Goal: Task Accomplishment & Management: Use online tool/utility

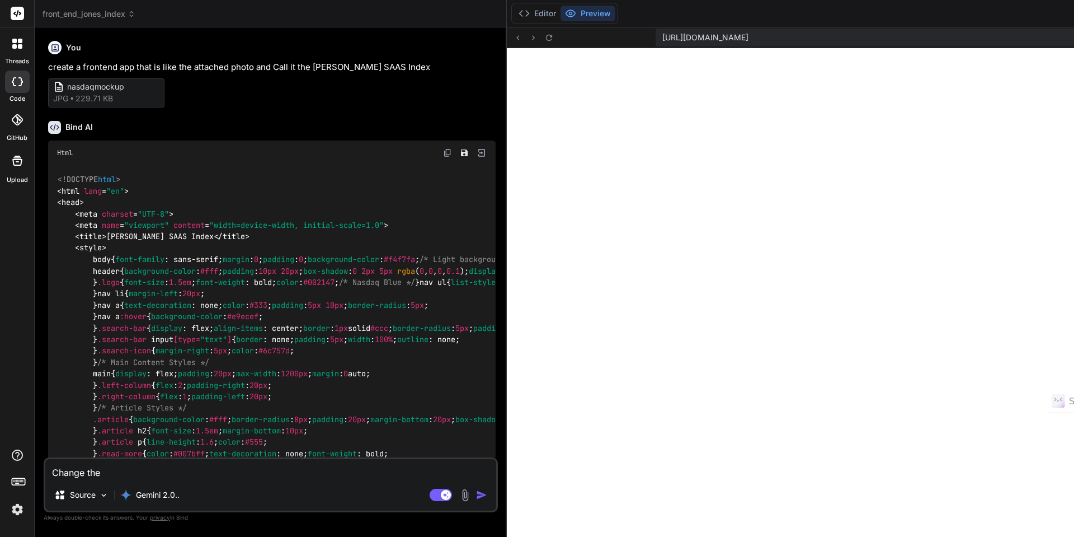
scroll to position [330, 0]
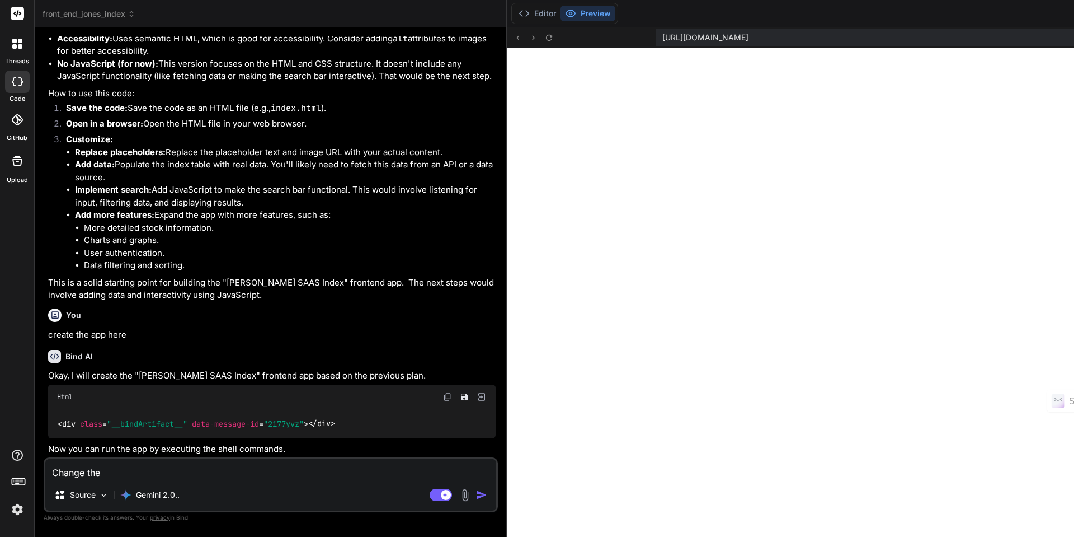
click at [18, 510] on img at bounding box center [17, 509] width 19 height 19
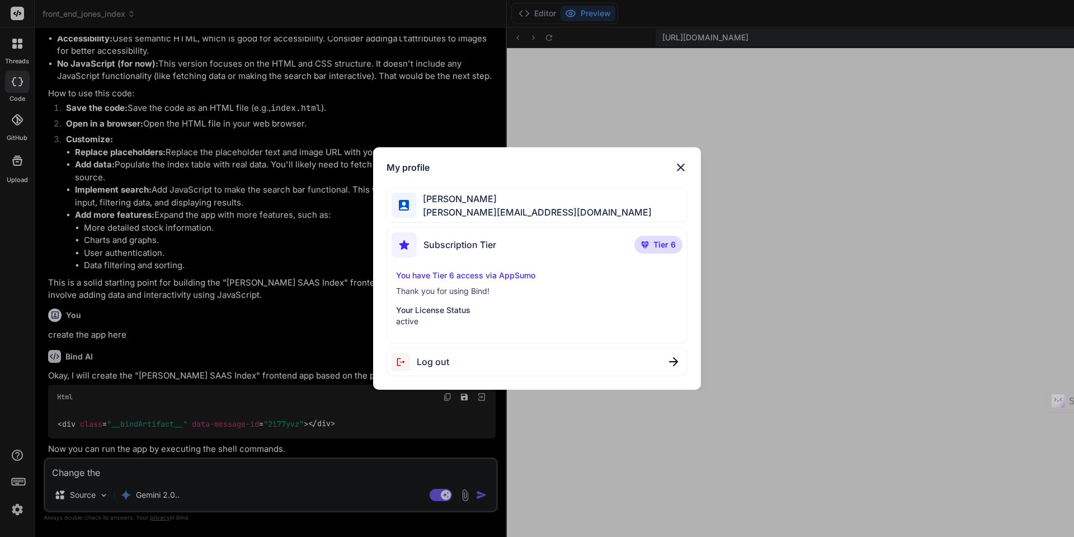
click at [18, 511] on div "My profile [PERSON_NAME] [PERSON_NAME][EMAIL_ADDRESS][DOMAIN_NAME] Subscription…" at bounding box center [537, 268] width 1074 height 537
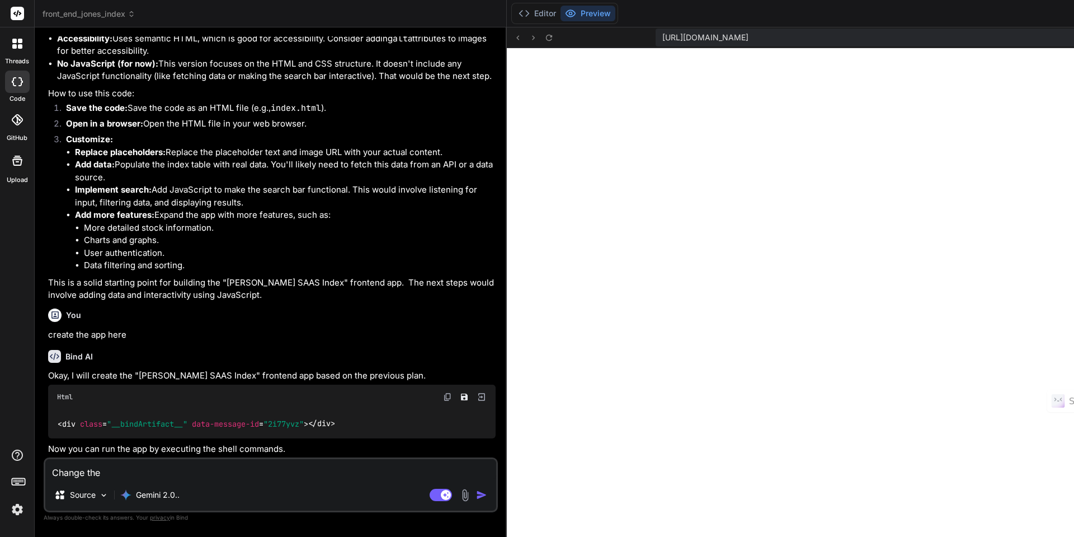
click at [18, 511] on img at bounding box center [17, 509] width 19 height 19
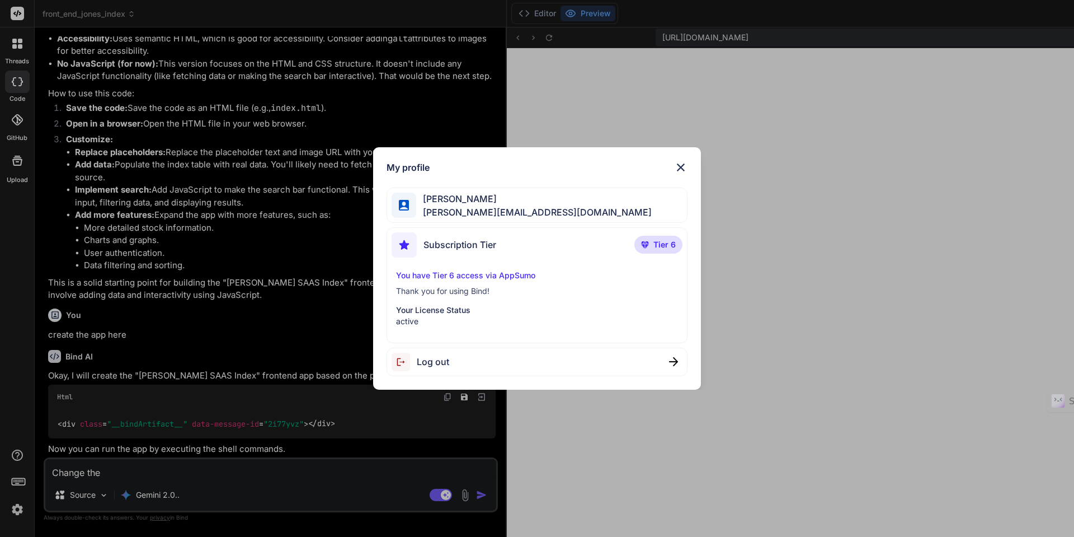
click at [439, 361] on span "Log out" at bounding box center [433, 361] width 32 height 13
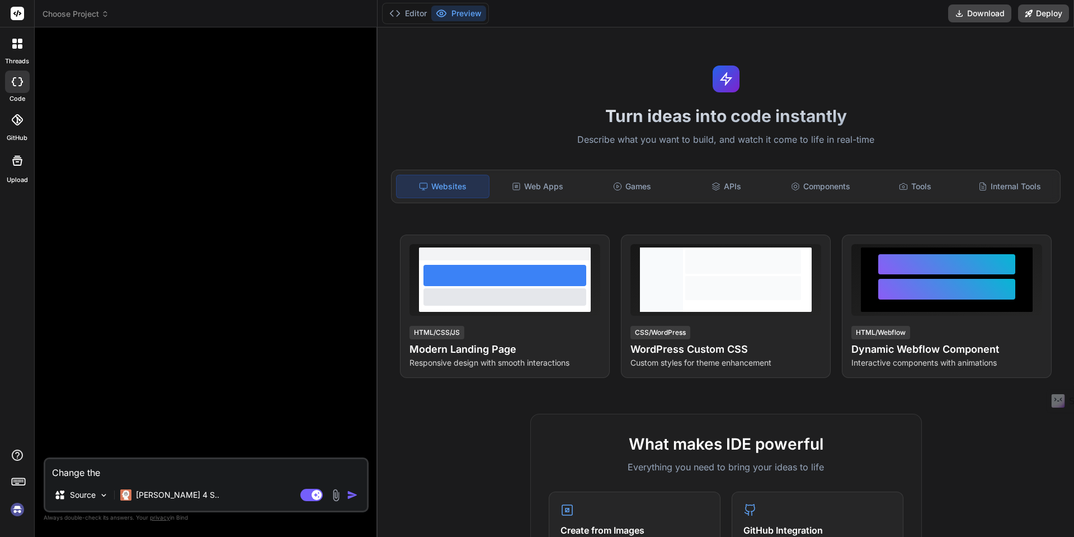
scroll to position [383, 0]
click at [169, 490] on p "[PERSON_NAME] 4 S.." at bounding box center [177, 494] width 83 height 11
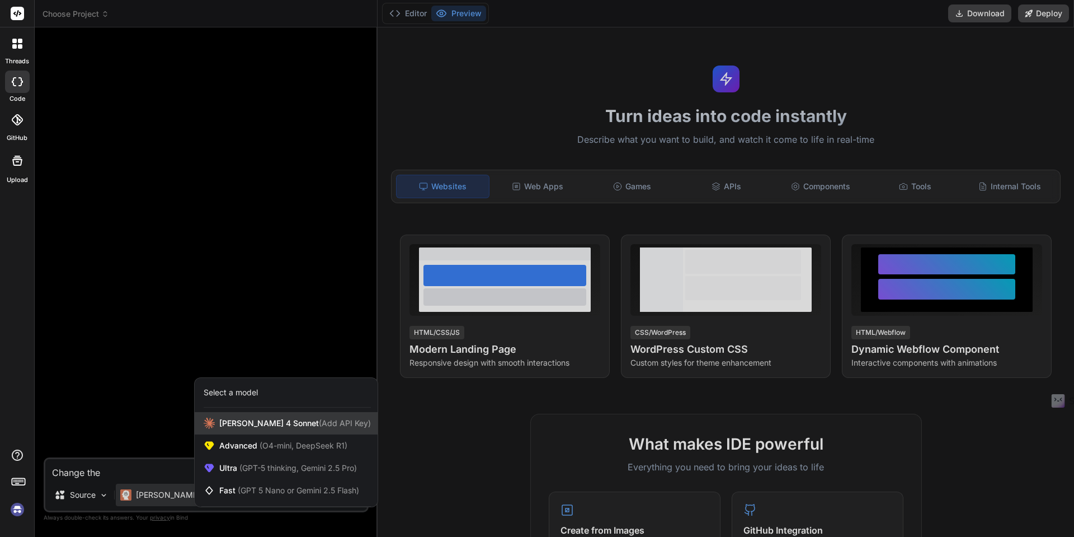
click at [234, 428] on span "[PERSON_NAME] 4 Sonnet (Add API Key)" at bounding box center [295, 422] width 152 height 11
type textarea "x"
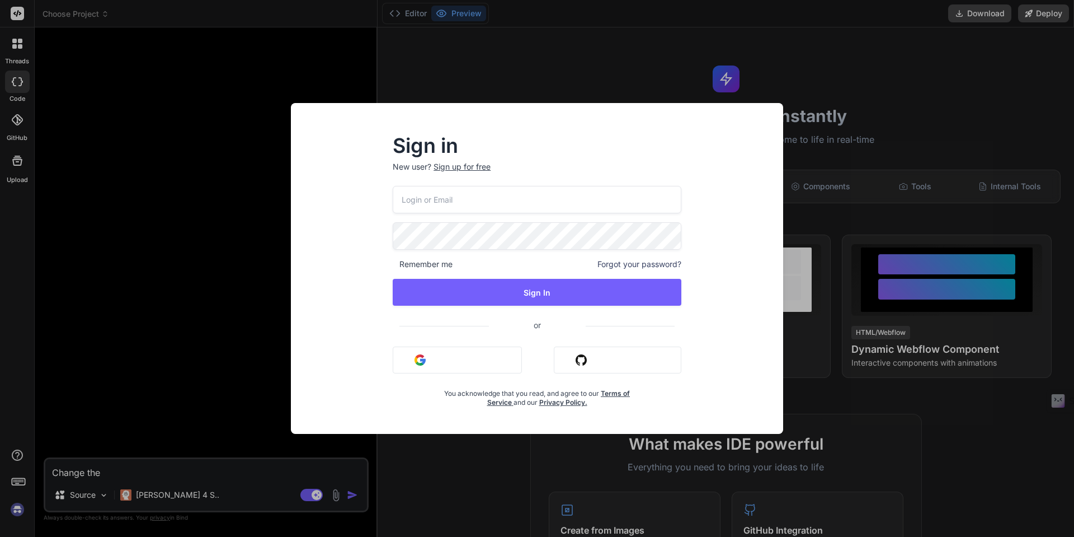
type input "[PERSON_NAME][EMAIL_ADDRESS][DOMAIN_NAME]"
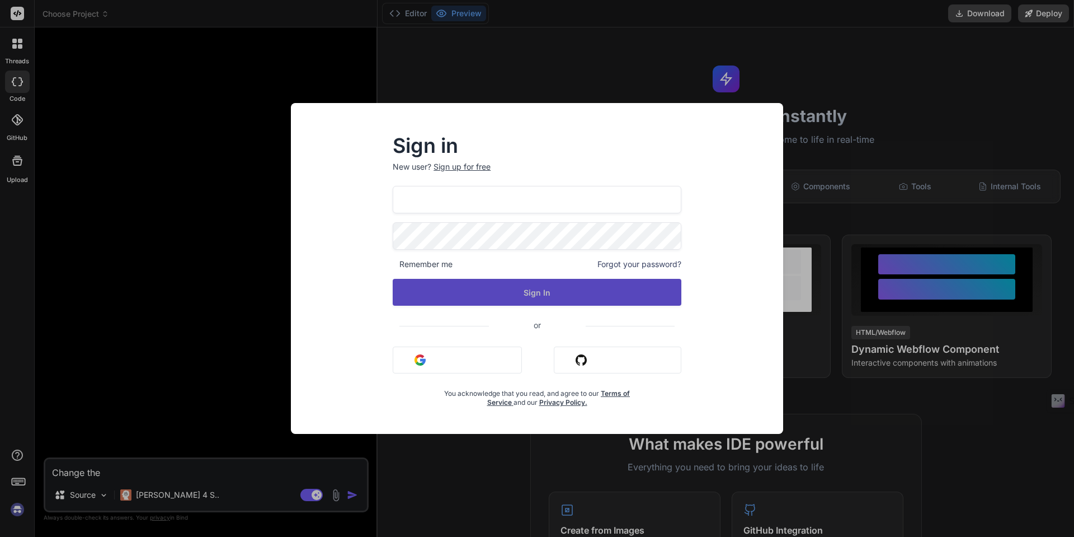
click at [531, 295] on button "Sign In" at bounding box center [537, 292] width 289 height 27
click at [534, 294] on button "Sign In" at bounding box center [537, 292] width 289 height 27
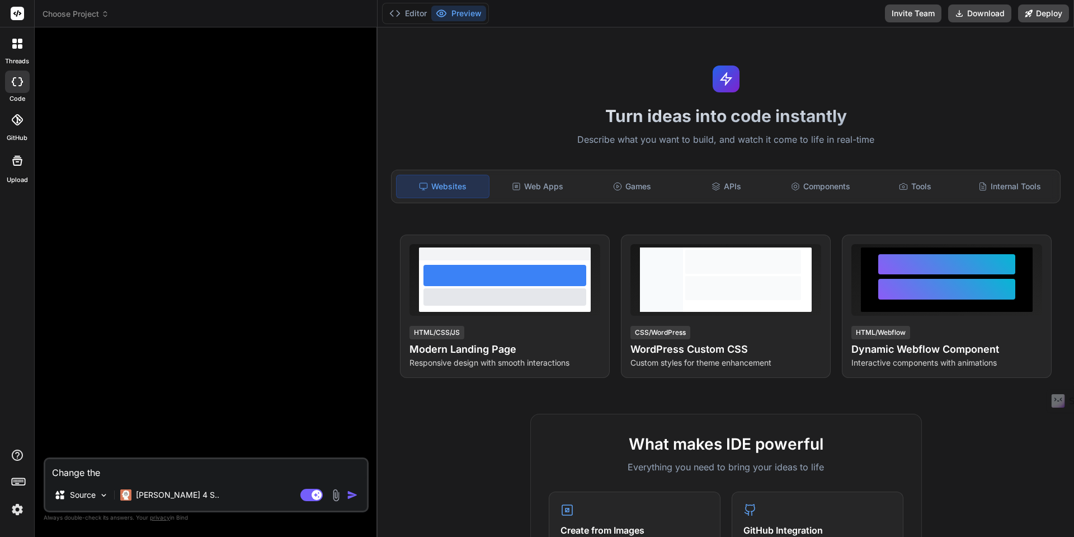
click at [105, 16] on icon at bounding box center [105, 14] width 8 height 8
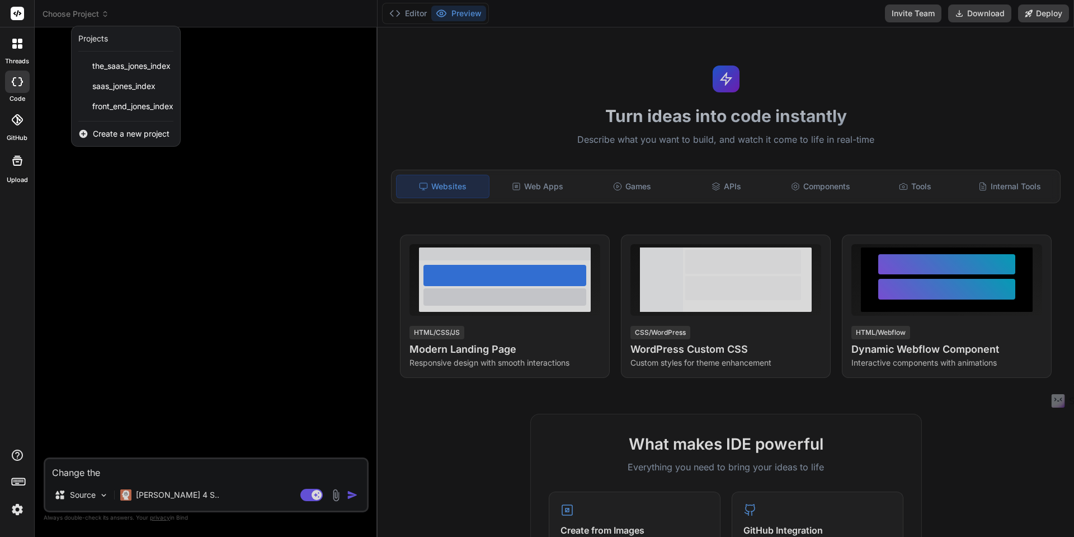
click at [105, 16] on div at bounding box center [537, 268] width 1074 height 537
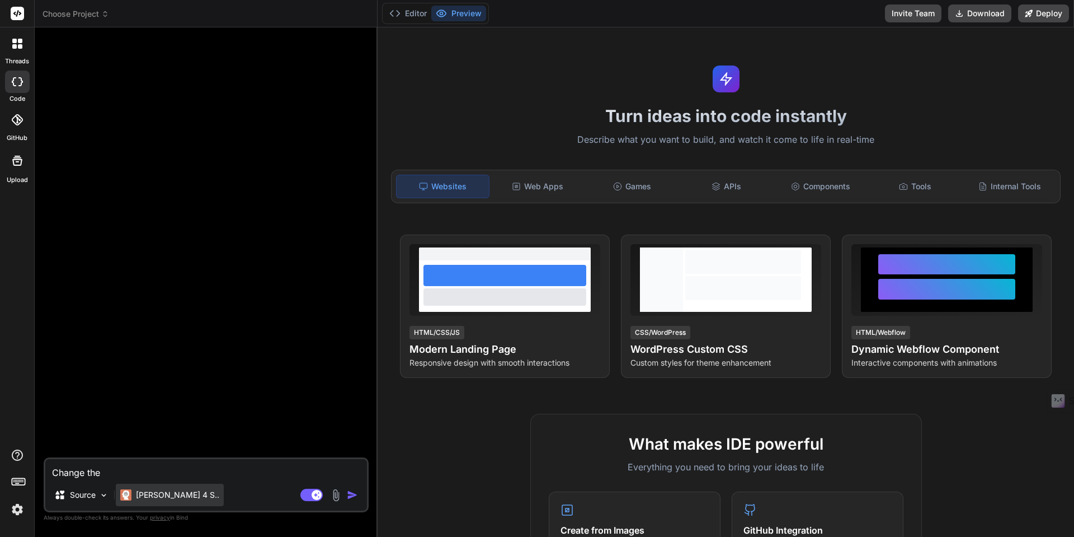
click at [174, 492] on p "[PERSON_NAME] 4 S.." at bounding box center [177, 494] width 83 height 11
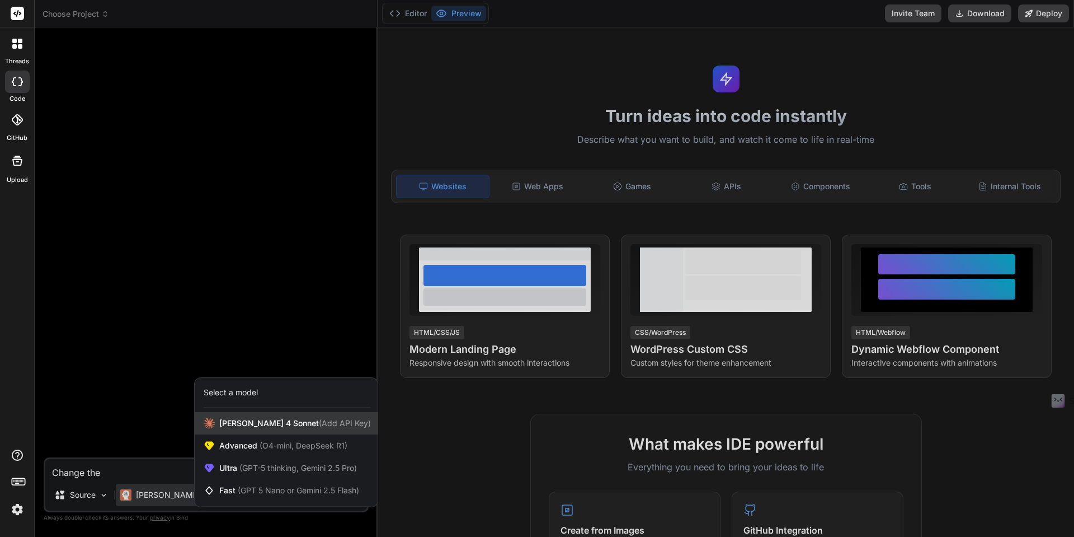
click at [255, 422] on span "[PERSON_NAME] 4 Sonnet (Add API Key)" at bounding box center [295, 422] width 152 height 11
type textarea "x"
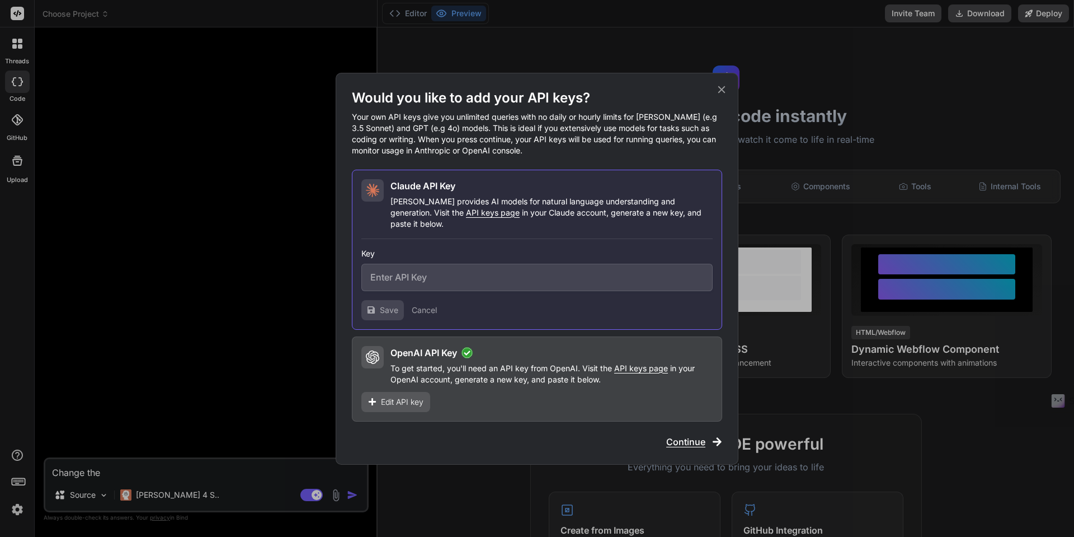
paste input "sk-ant-api03-guT2q8H0ZZcBe3creUOUA8Jv5mEMPbxqIfjjnSfY7MlLJBhNs8rS_zZXrCpyjgULIr…"
type input "sk-ant-api03-guT2q8H0ZZcBe3creUOUA8Jv5mEMPbxqIfjjnSfY7MlLJBhNs8rS_zZXrCpyjgULIr…"
click at [392, 310] on button "Save" at bounding box center [382, 310] width 43 height 20
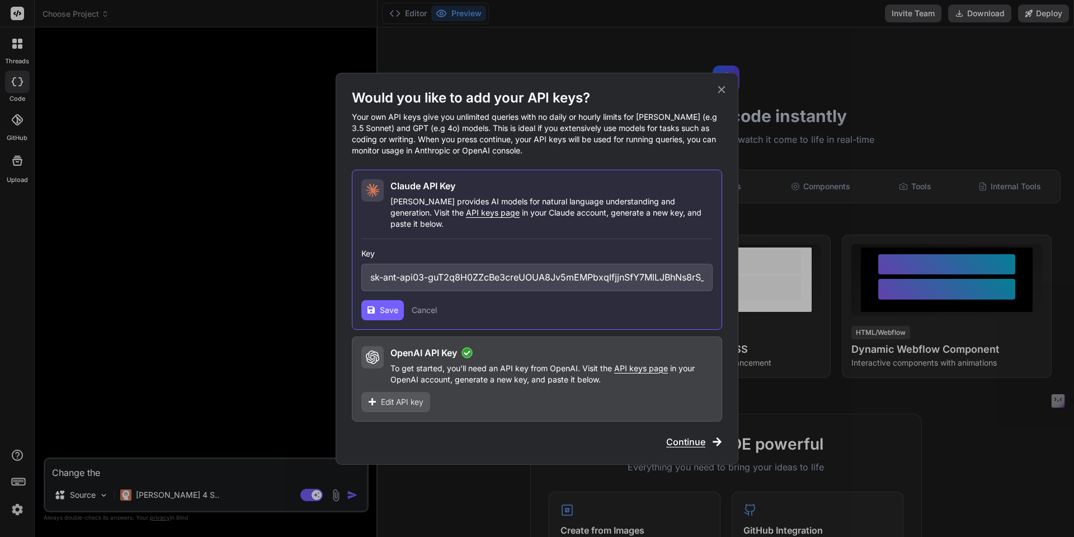
click at [392, 310] on button "Save" at bounding box center [382, 310] width 43 height 20
